Goal: Obtain resource: Obtain resource

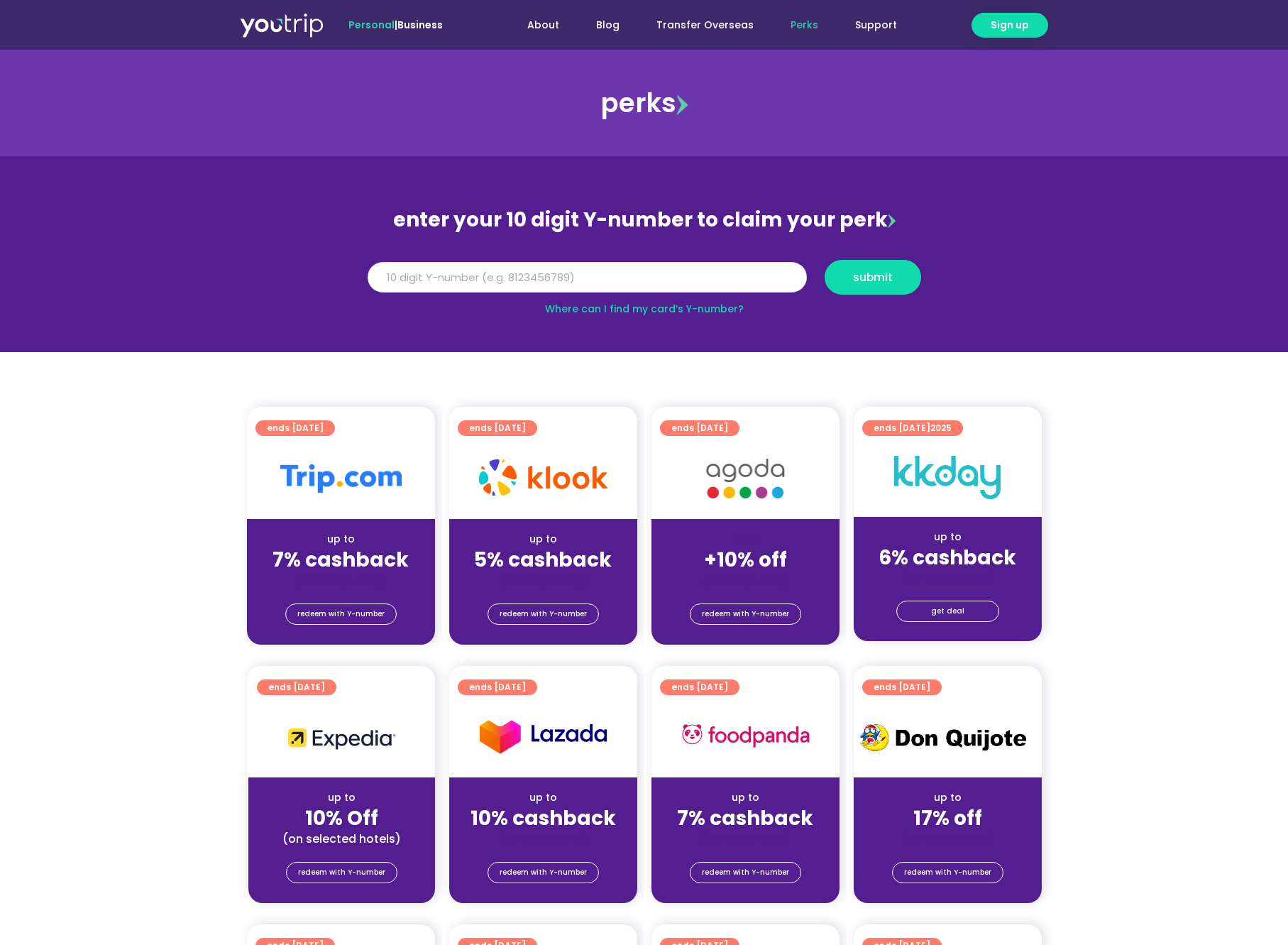
click at [597, 278] on input "Y Number" at bounding box center [587, 277] width 439 height 31
type input "8114518565"
click at [879, 272] on span "submit" at bounding box center [873, 277] width 40 height 11
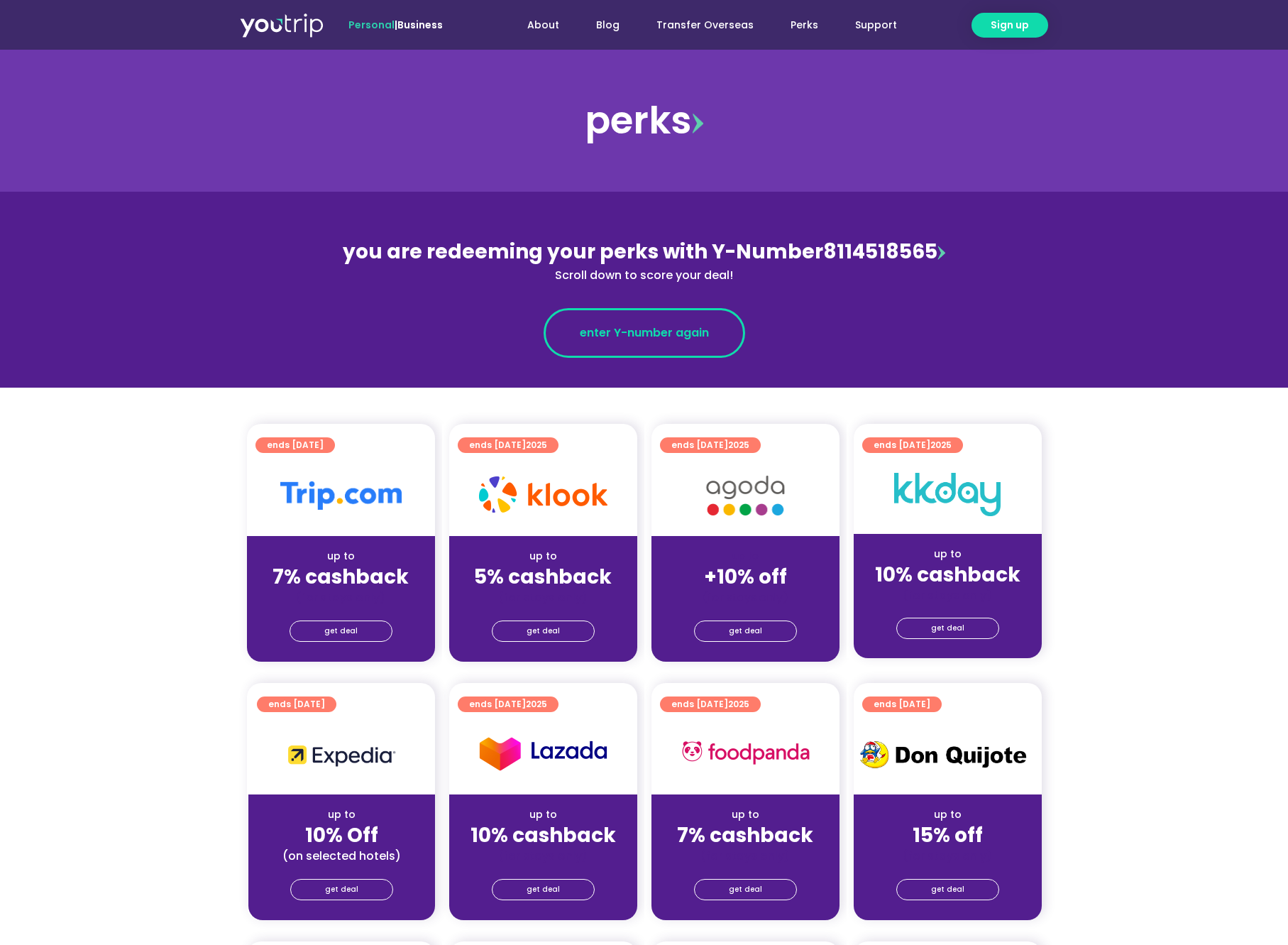
click at [647, 336] on link "enter Y-number again" at bounding box center [644, 332] width 202 height 50
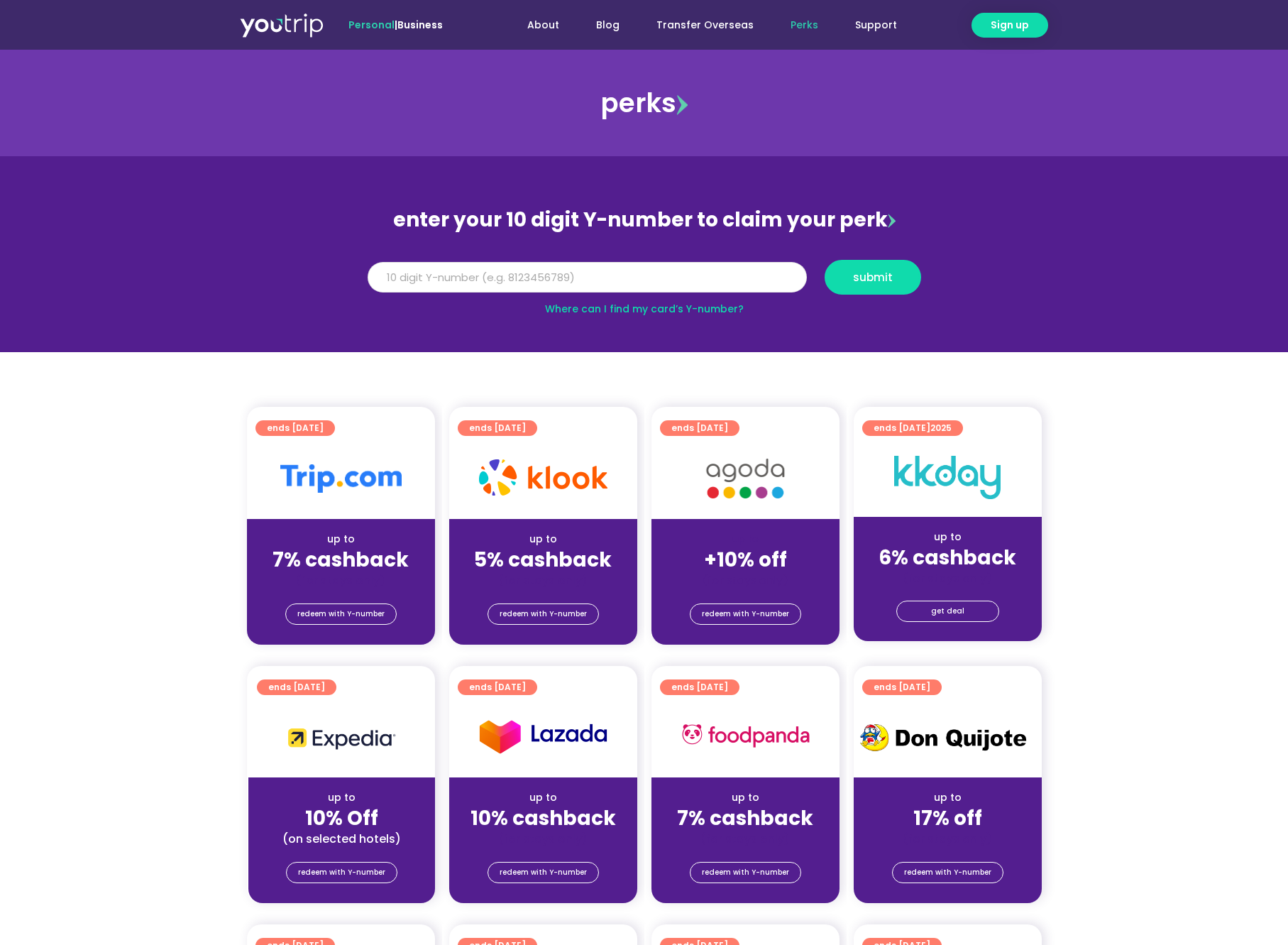
click at [624, 280] on input "Y Number" at bounding box center [587, 277] width 439 height 31
type input "8114518565"
click at [881, 291] on button "submit" at bounding box center [873, 277] width 97 height 35
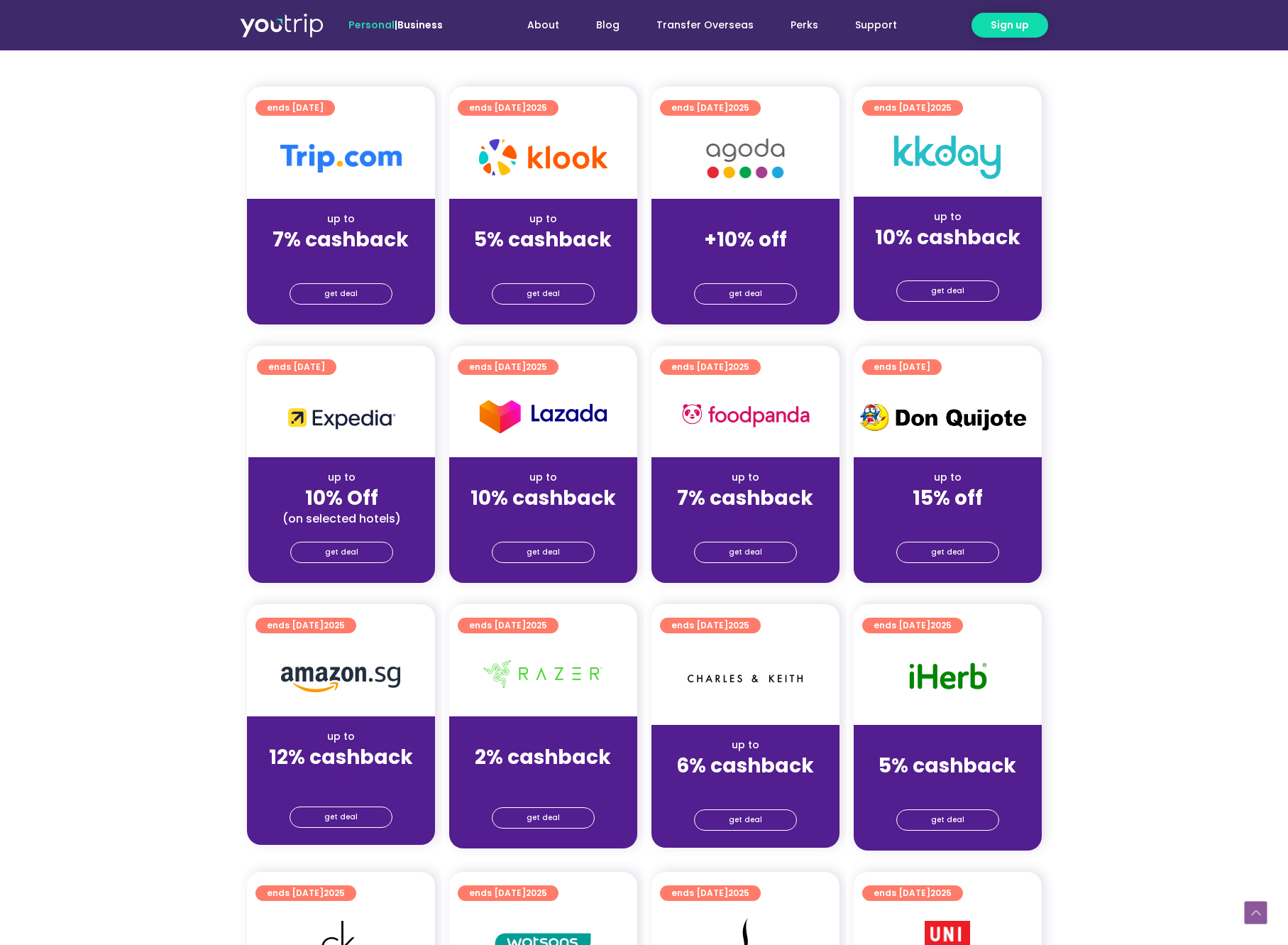
scroll to position [337, 0]
